Goal: Find specific page/section: Find specific page/section

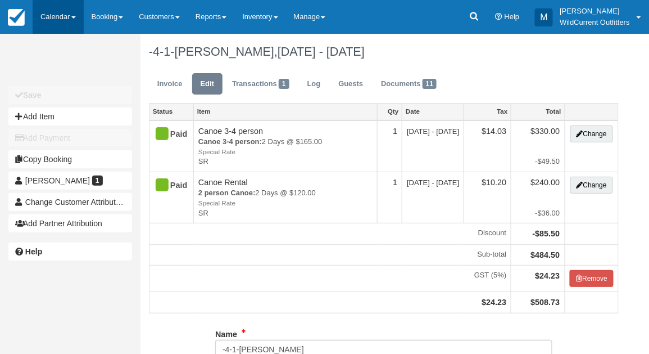
click at [48, 12] on link "Calendar" at bounding box center [58, 17] width 51 height 34
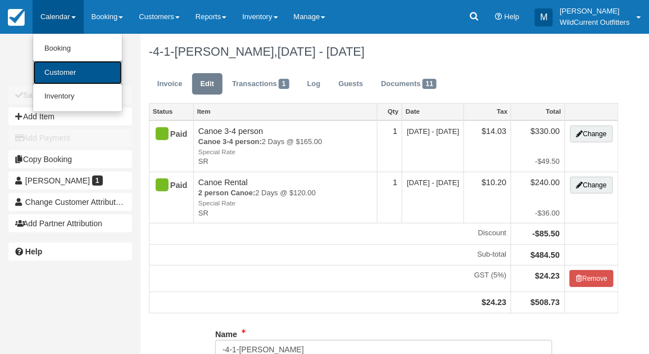
click at [61, 65] on link "Customer" at bounding box center [77, 73] width 89 height 24
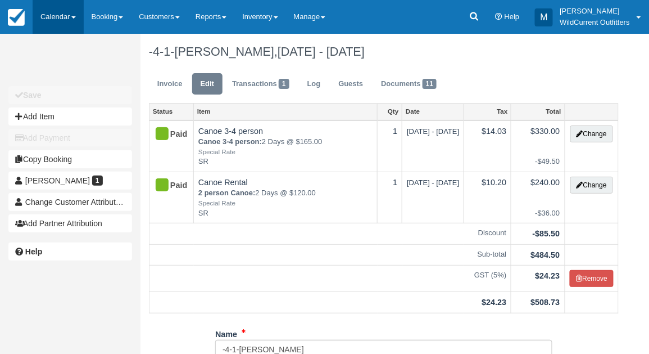
click at [60, 17] on link "Calendar" at bounding box center [58, 17] width 51 height 34
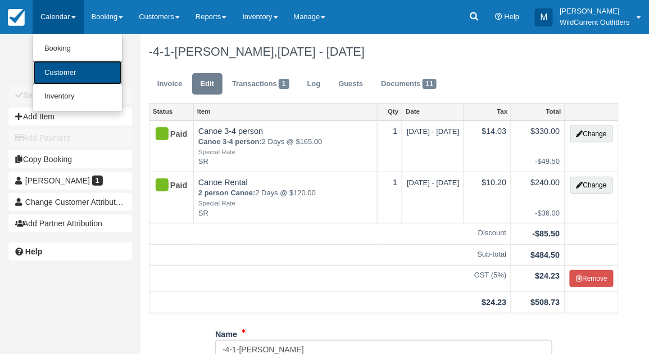
click at [61, 71] on link "Customer" at bounding box center [77, 73] width 89 height 24
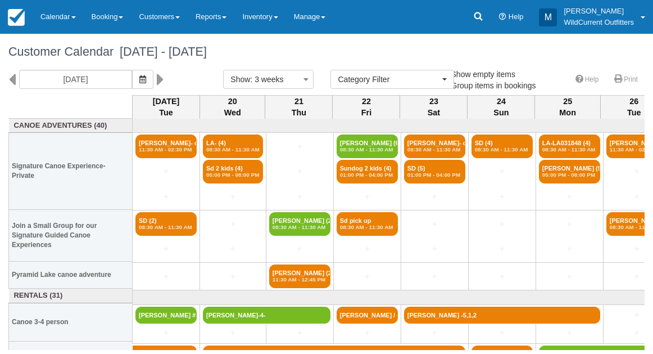
select select
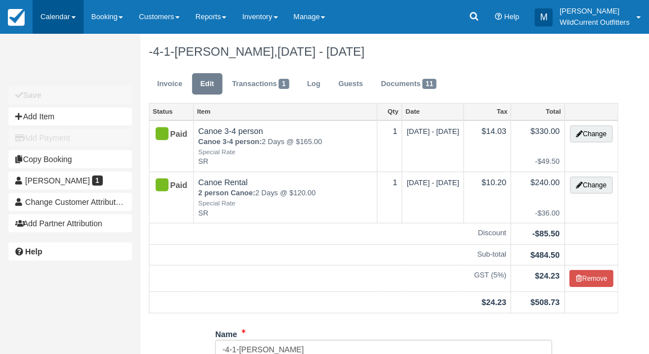
click at [60, 19] on link "Calendar" at bounding box center [58, 17] width 51 height 34
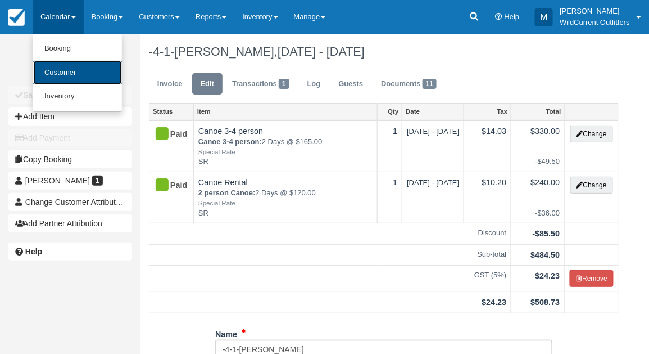
click at [66, 80] on link "Customer" at bounding box center [77, 73] width 89 height 24
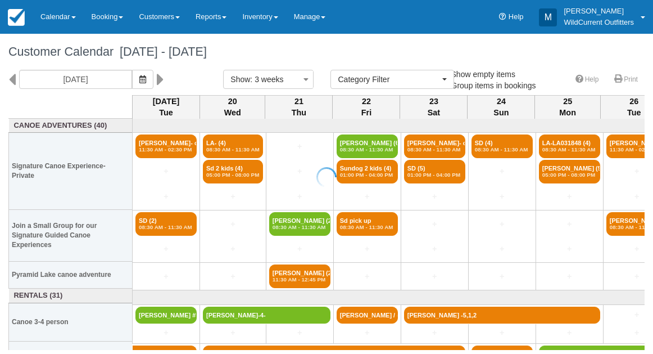
select select
